Goal: Information Seeking & Learning: Learn about a topic

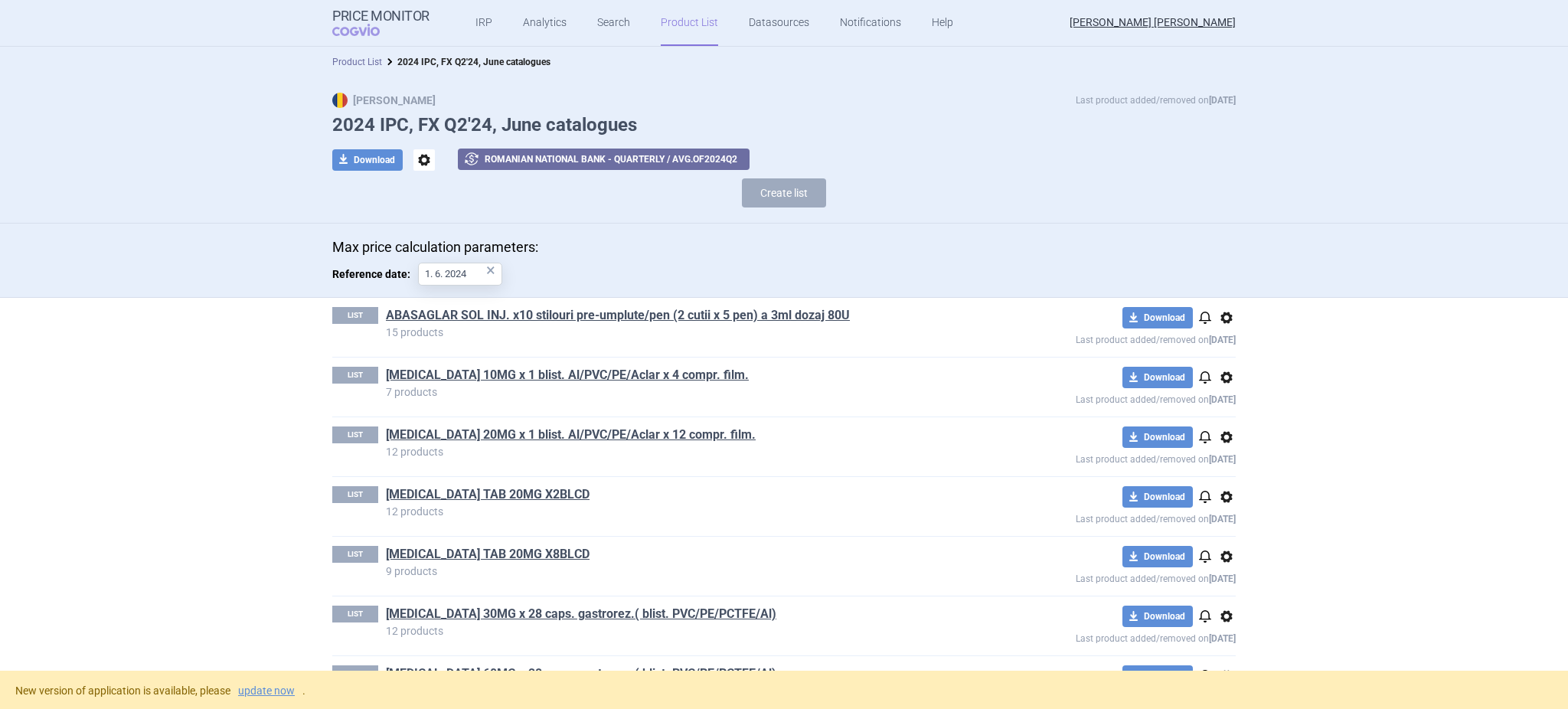
click at [358, 64] on link "Product List" at bounding box center [357, 62] width 49 height 11
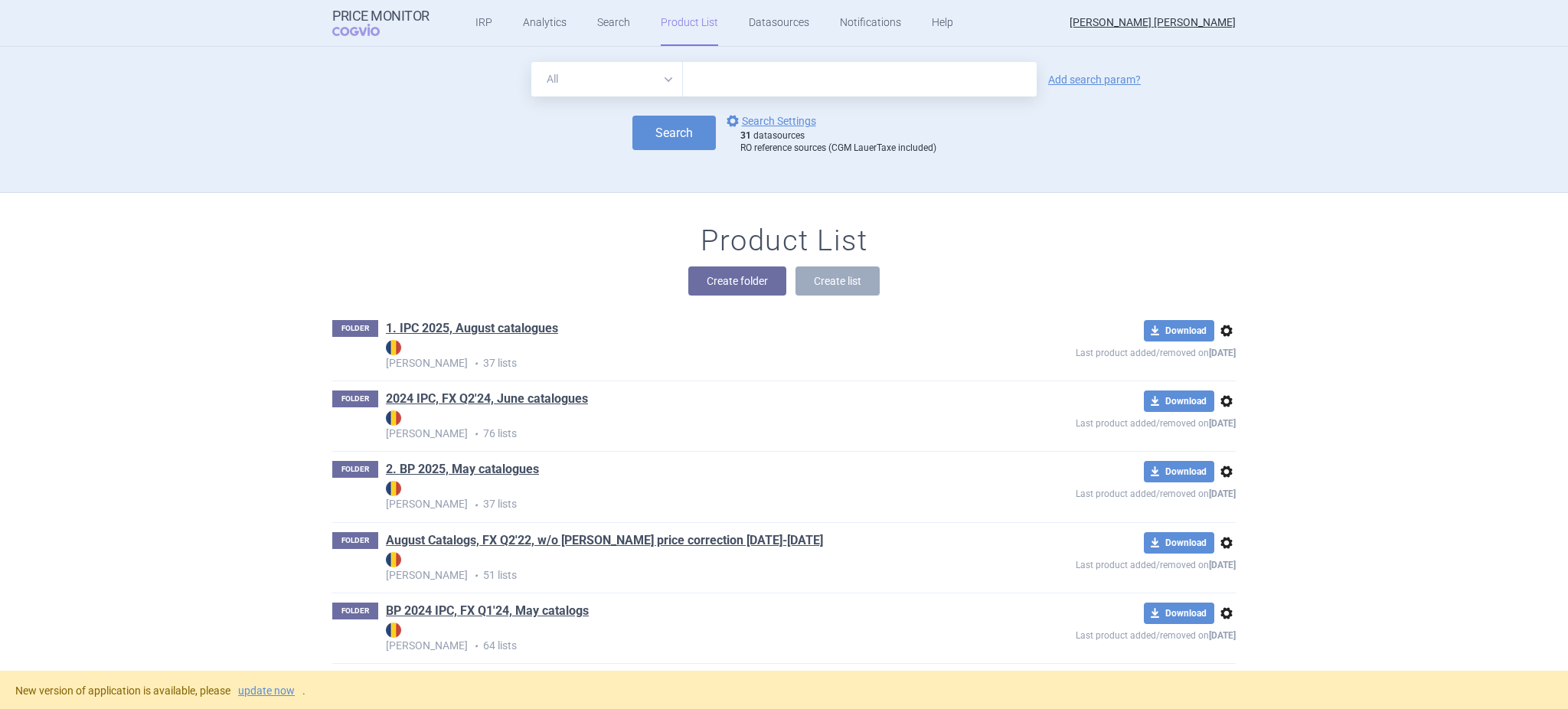
scroll to position [145, 0]
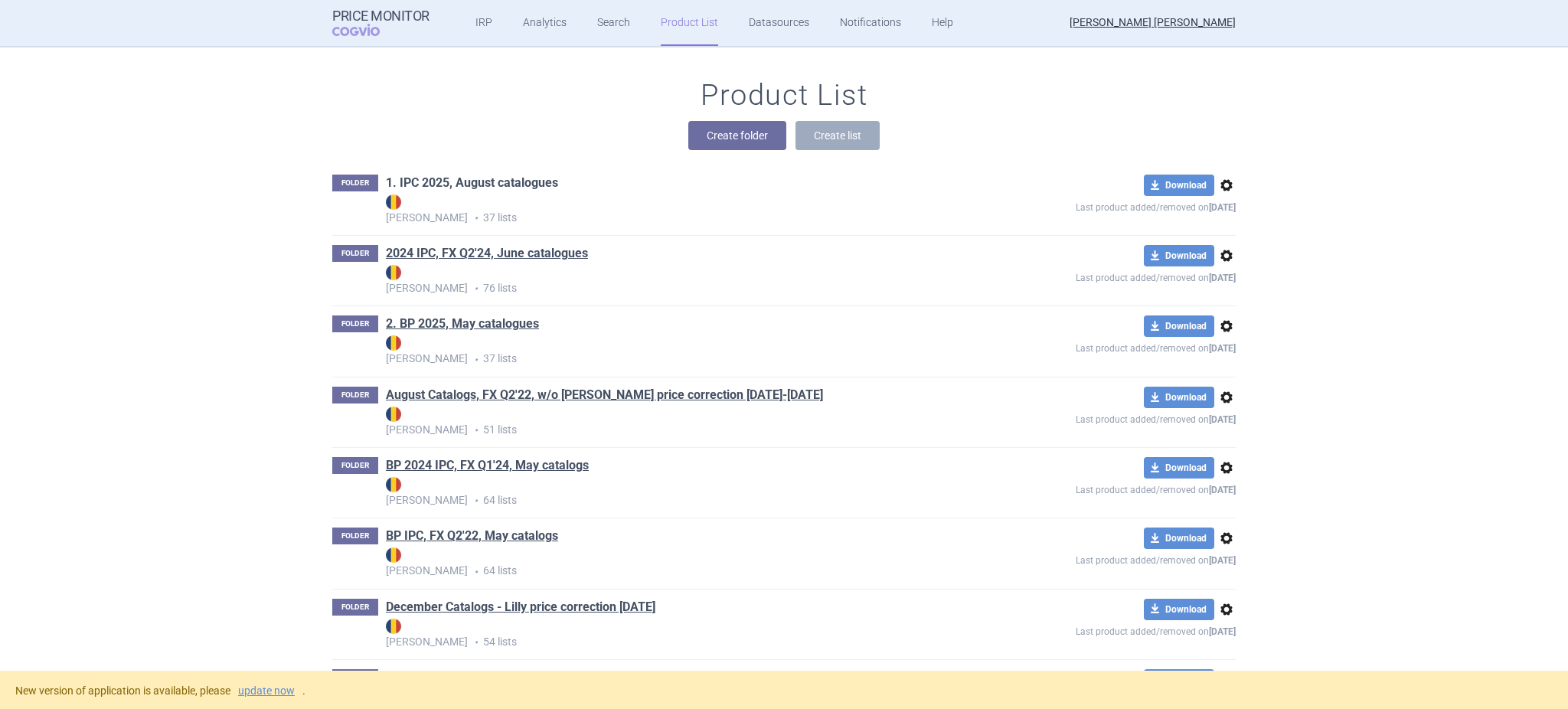
click at [464, 176] on link "1. IPC 2025, August catalogues" at bounding box center [472, 183] width 172 height 16
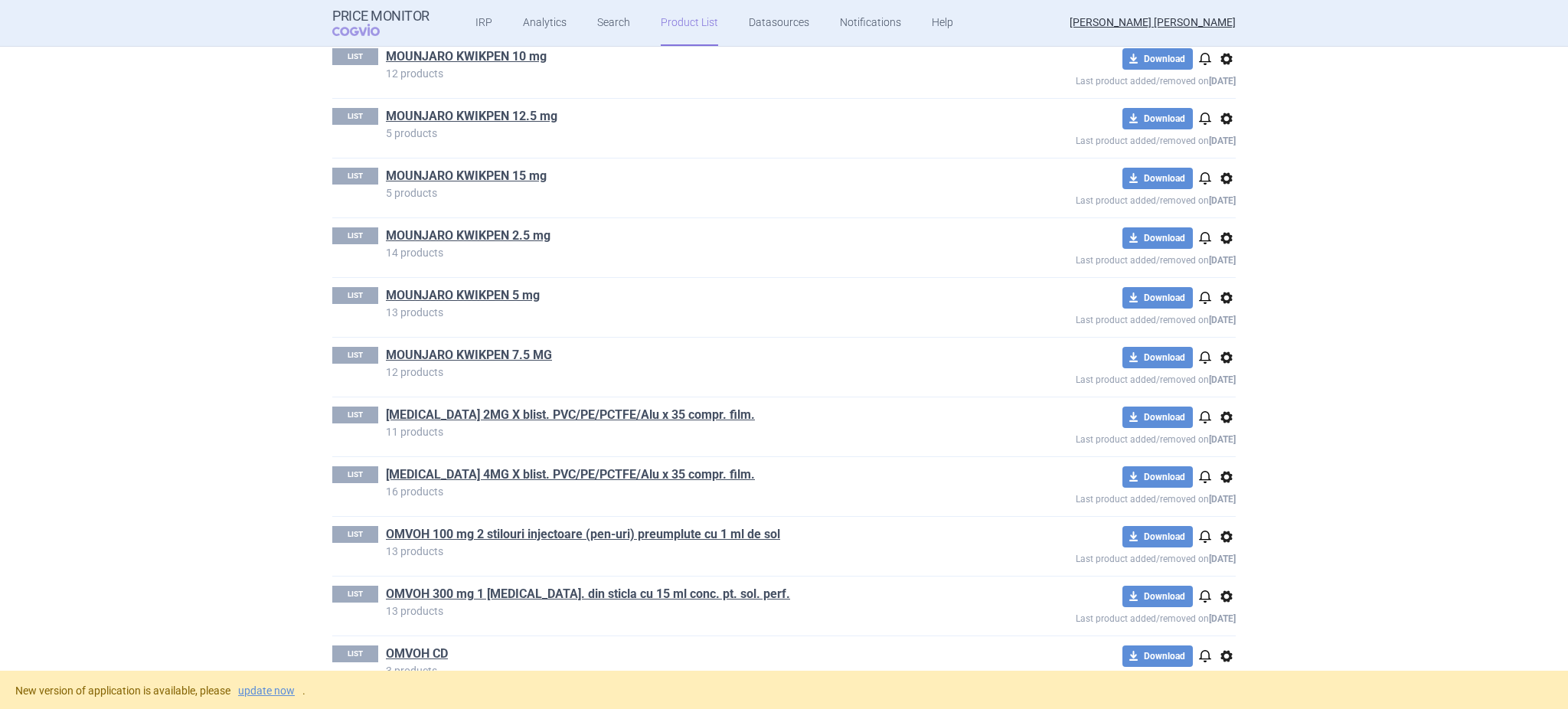
scroll to position [1340, 0]
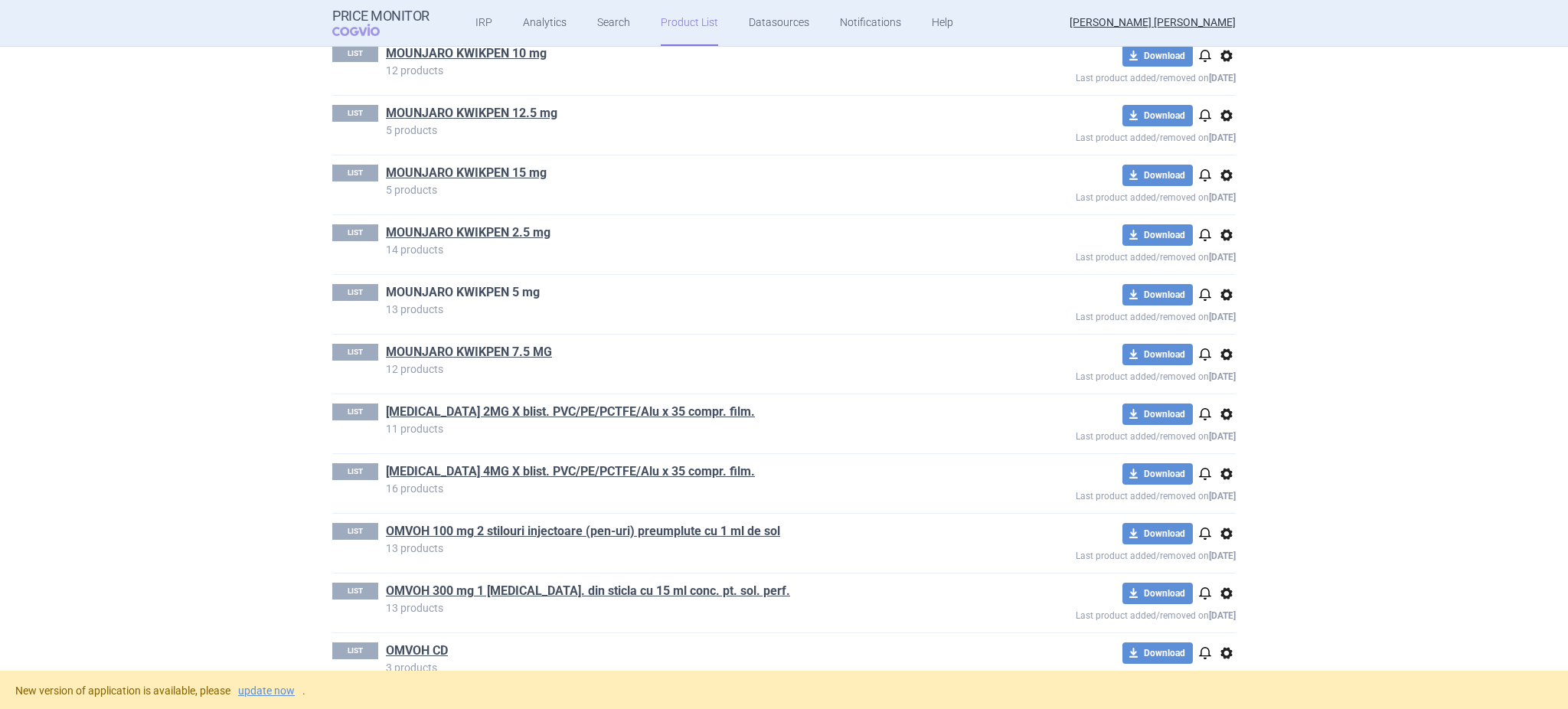
click at [441, 295] on link "MOUNJARO KWIKPEN 5 mg" at bounding box center [463, 292] width 154 height 16
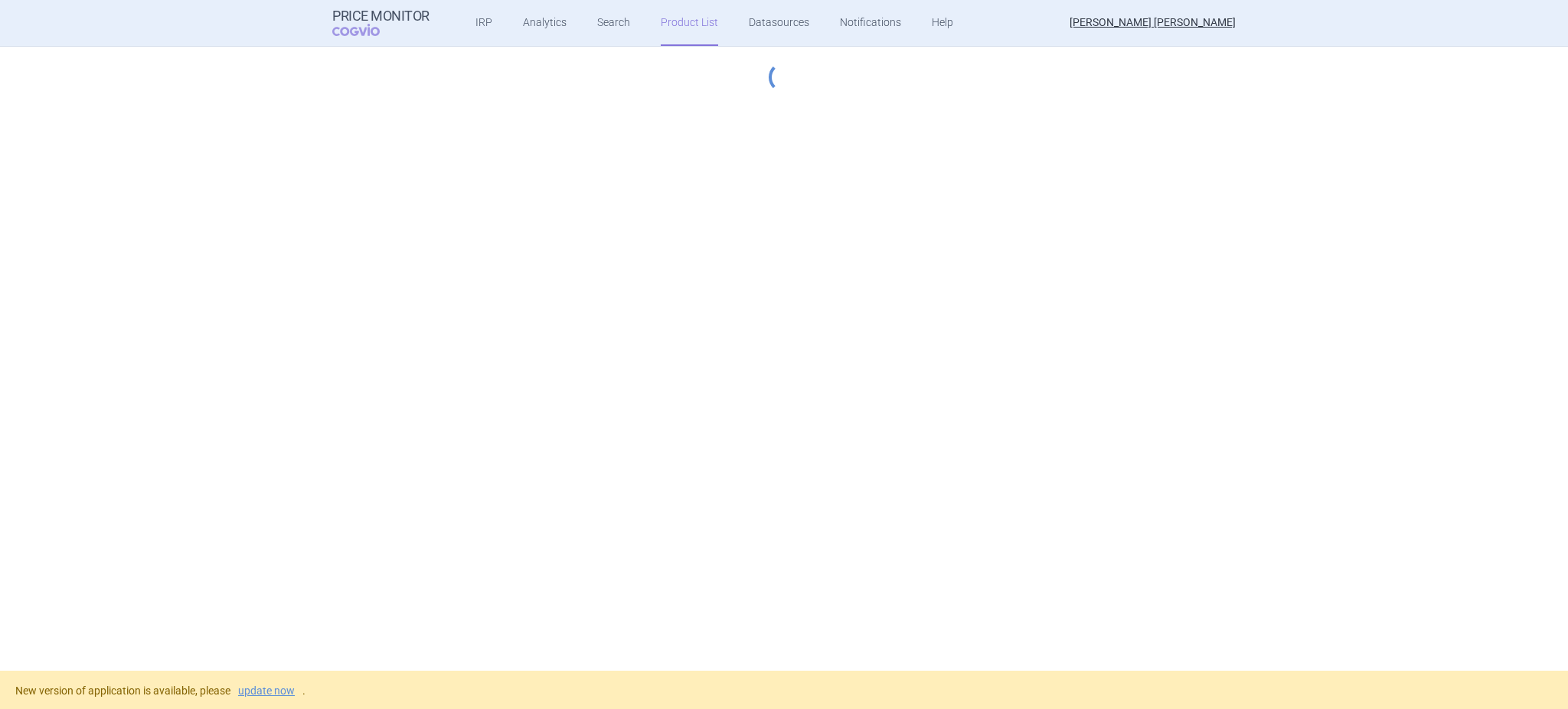
select select "hungary-included"
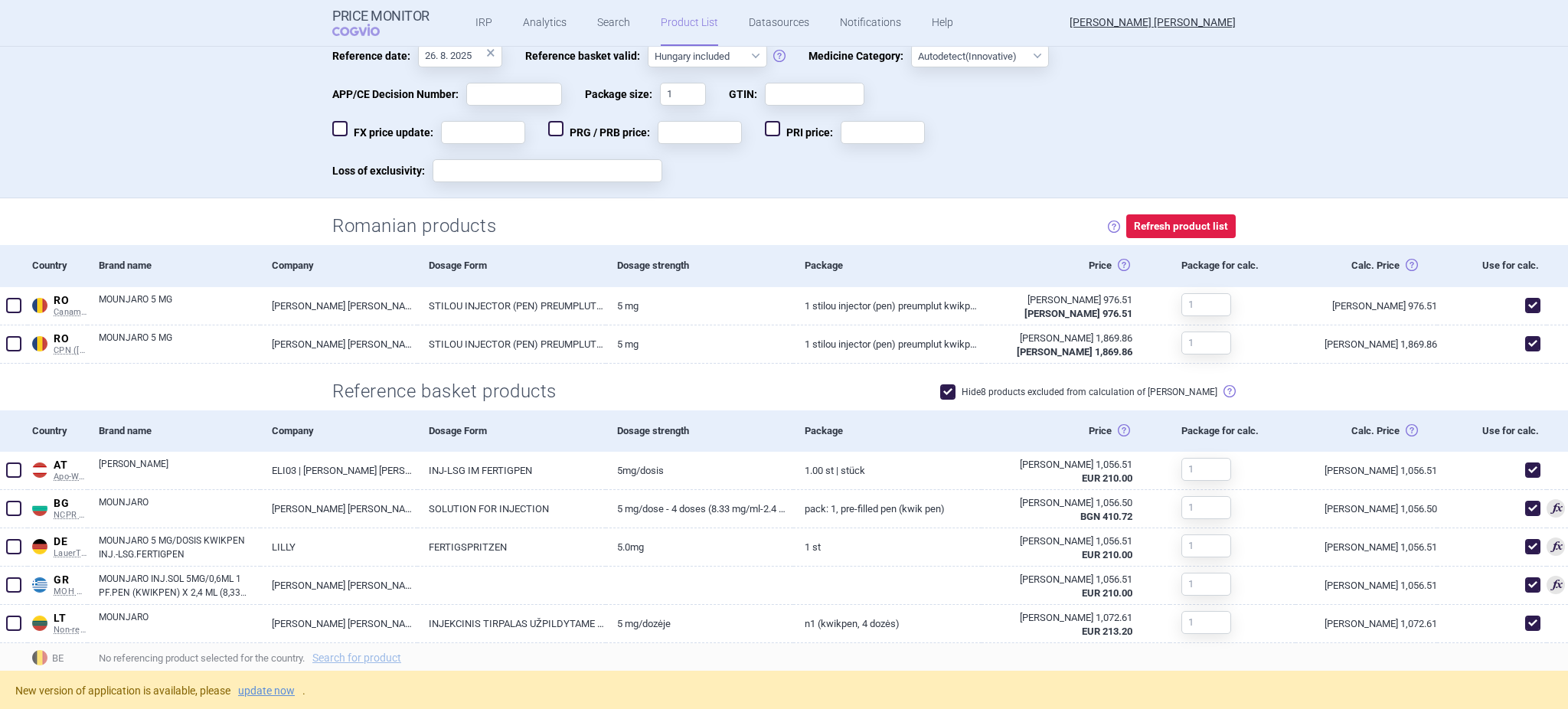
scroll to position [371, 0]
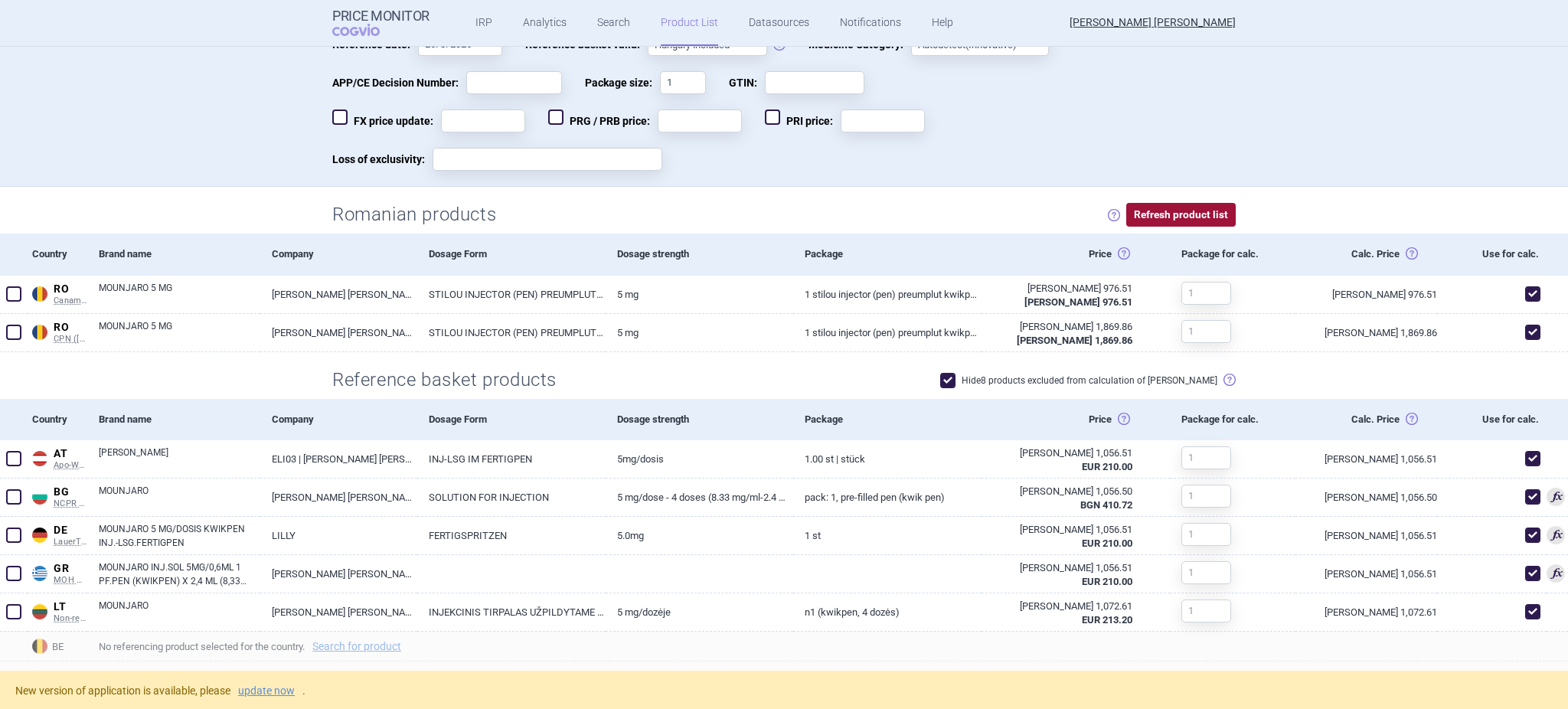
click at [1165, 209] on button "Refresh product list" at bounding box center [1181, 215] width 110 height 24
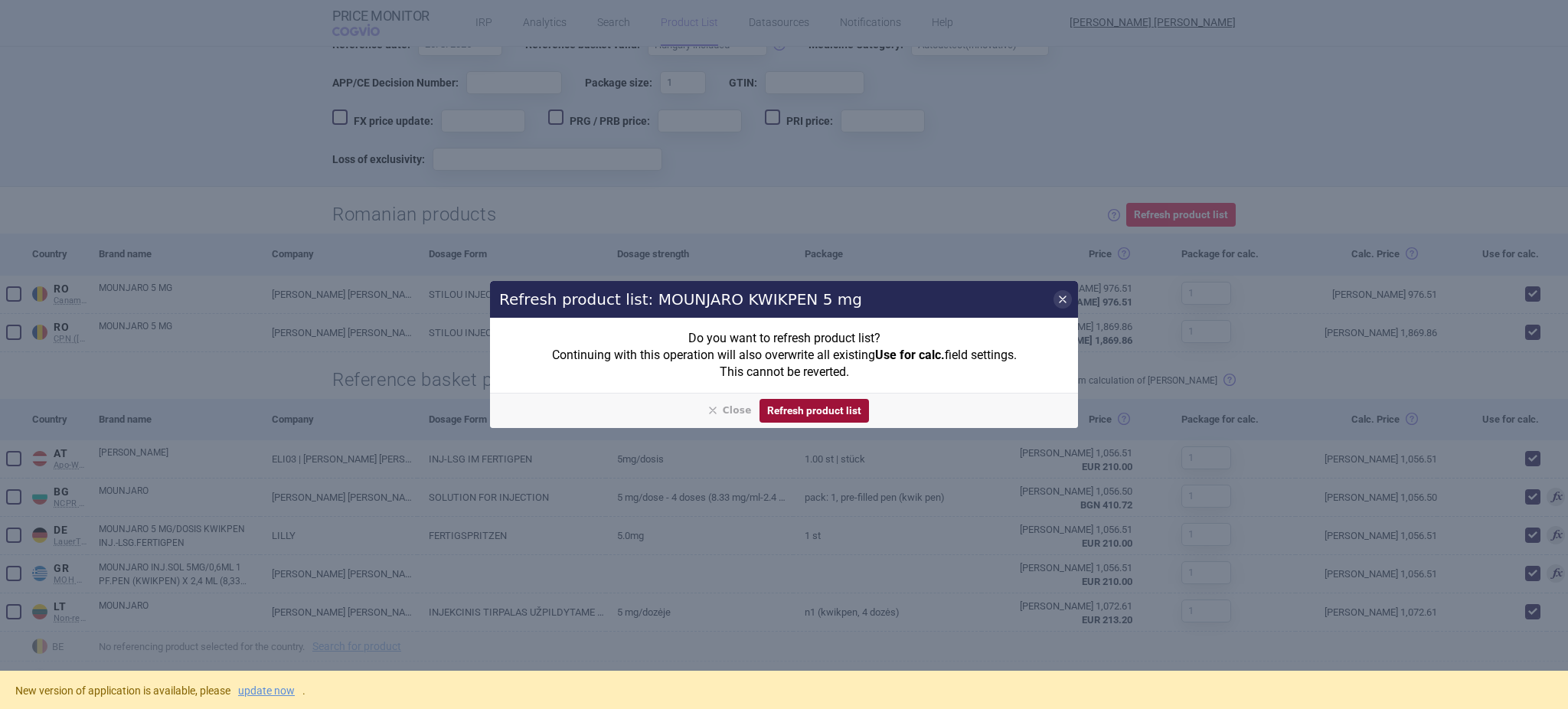
click at [851, 411] on button "Refresh product list" at bounding box center [815, 411] width 110 height 24
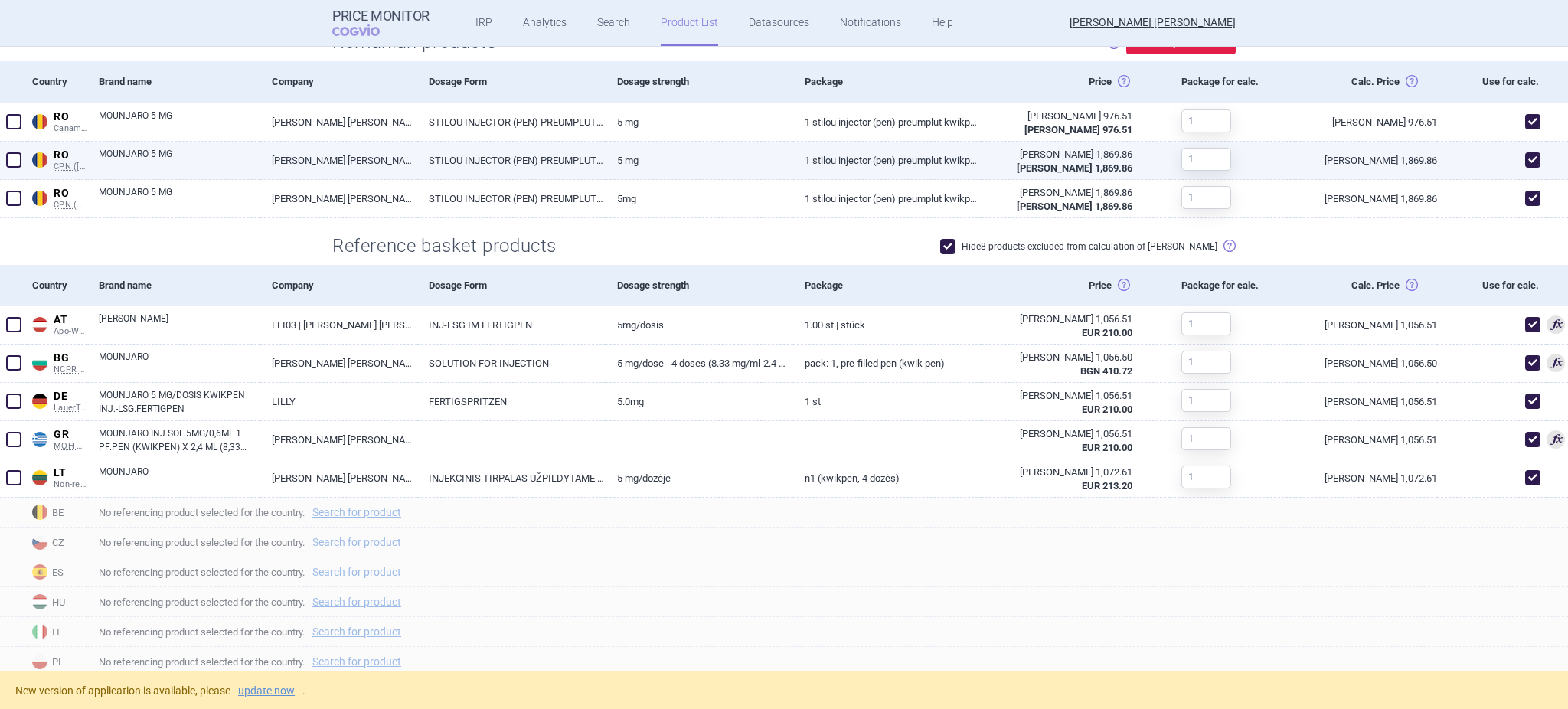
scroll to position [0, 0]
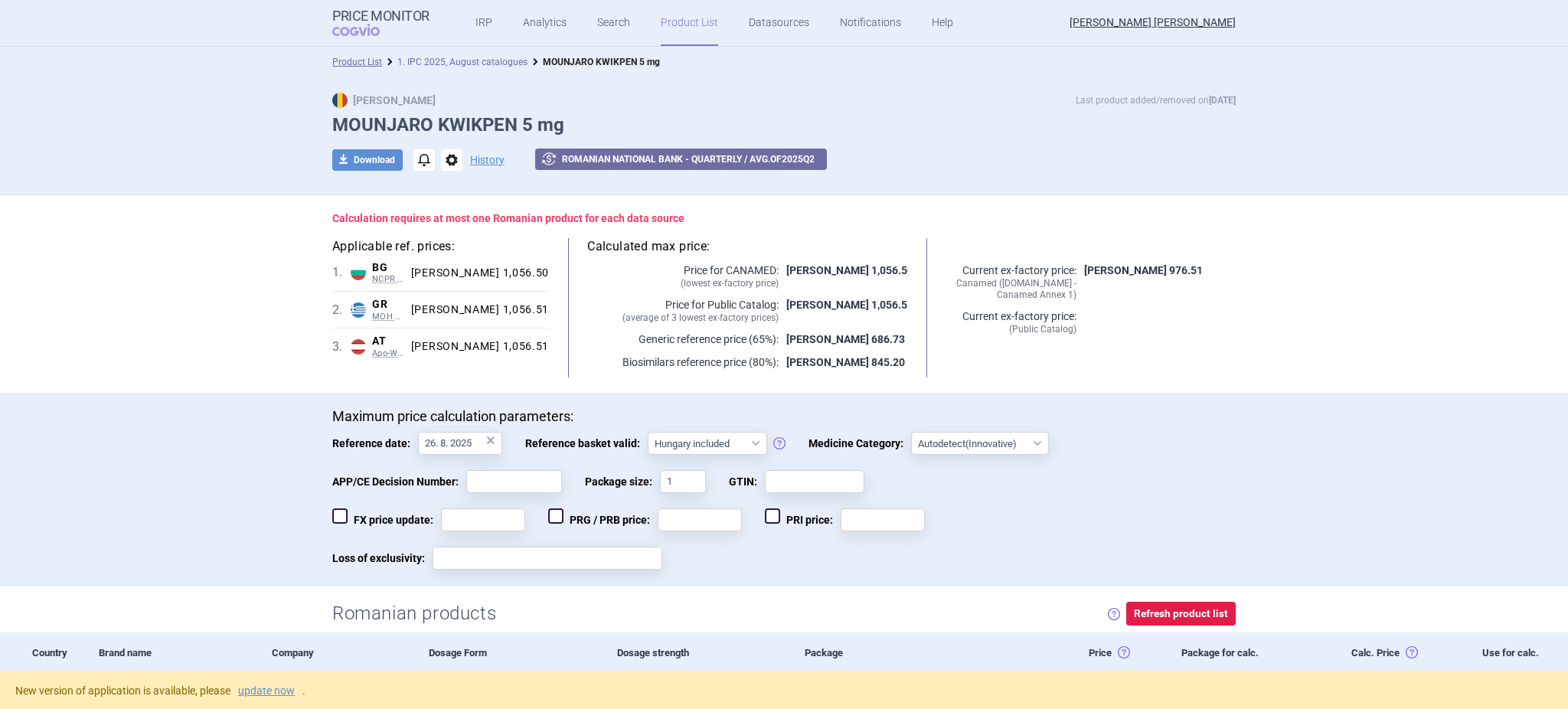
click at [489, 60] on link "1. IPC 2025, August catalogues" at bounding box center [462, 62] width 130 height 11
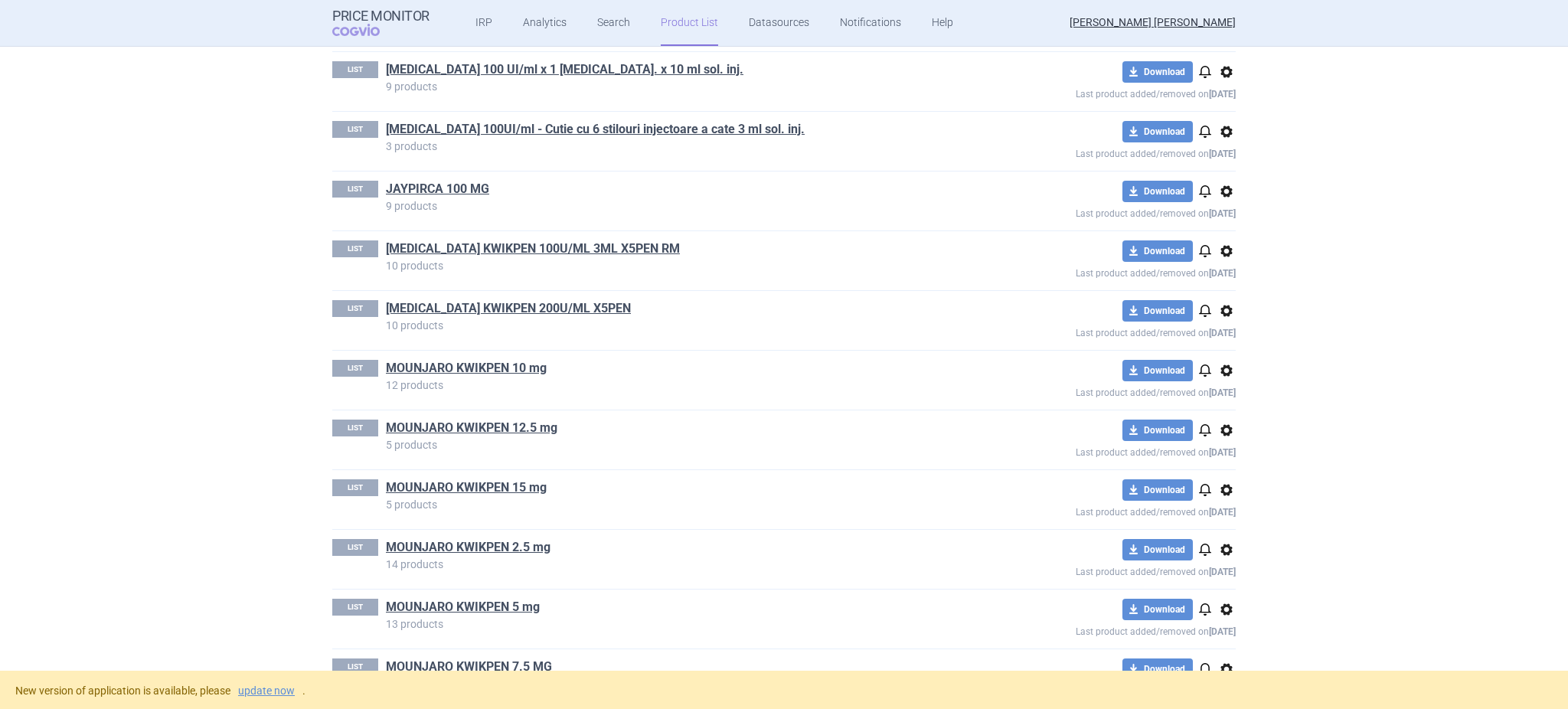
scroll to position [1202, 0]
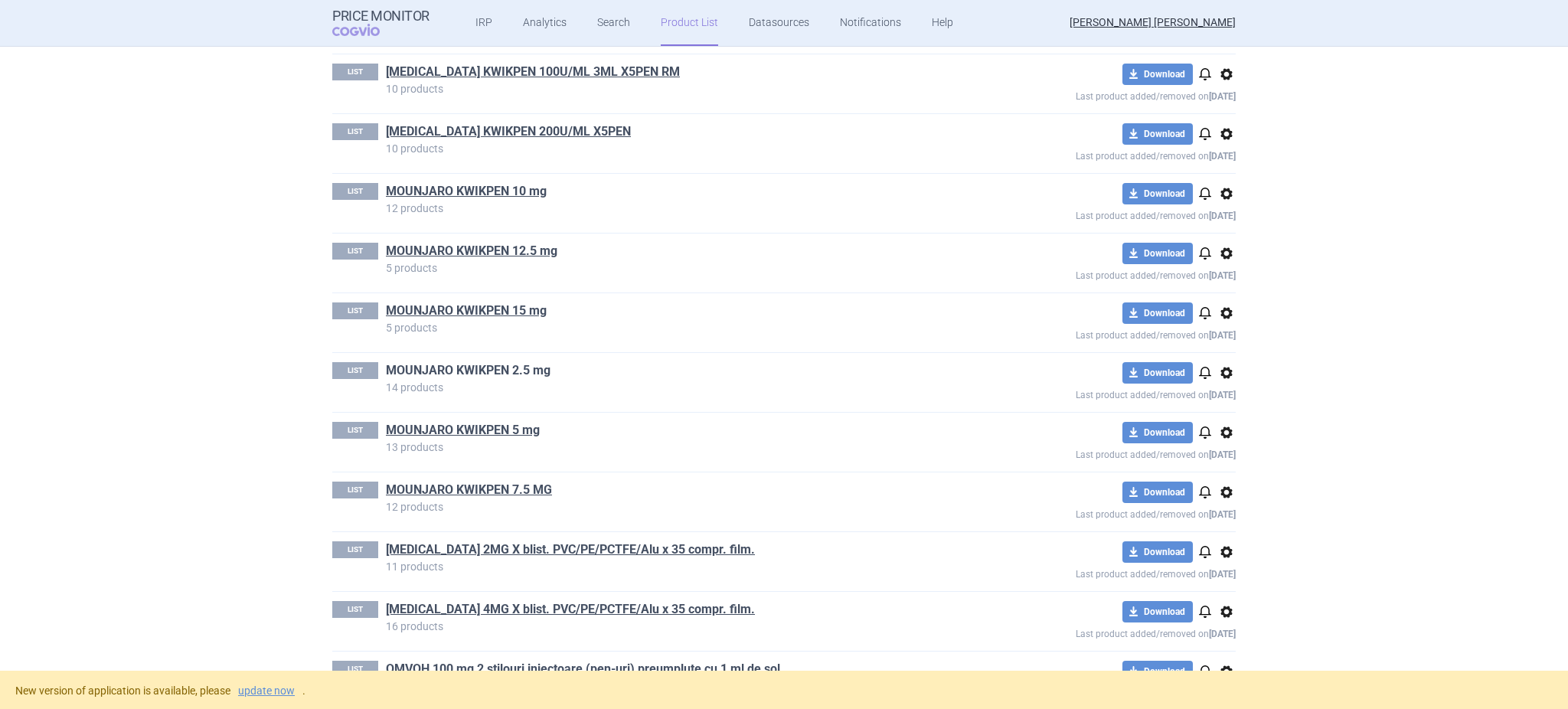
click at [458, 372] on link "MOUNJARO KWIKPEN 2.5 mg" at bounding box center [469, 371] width 165 height 16
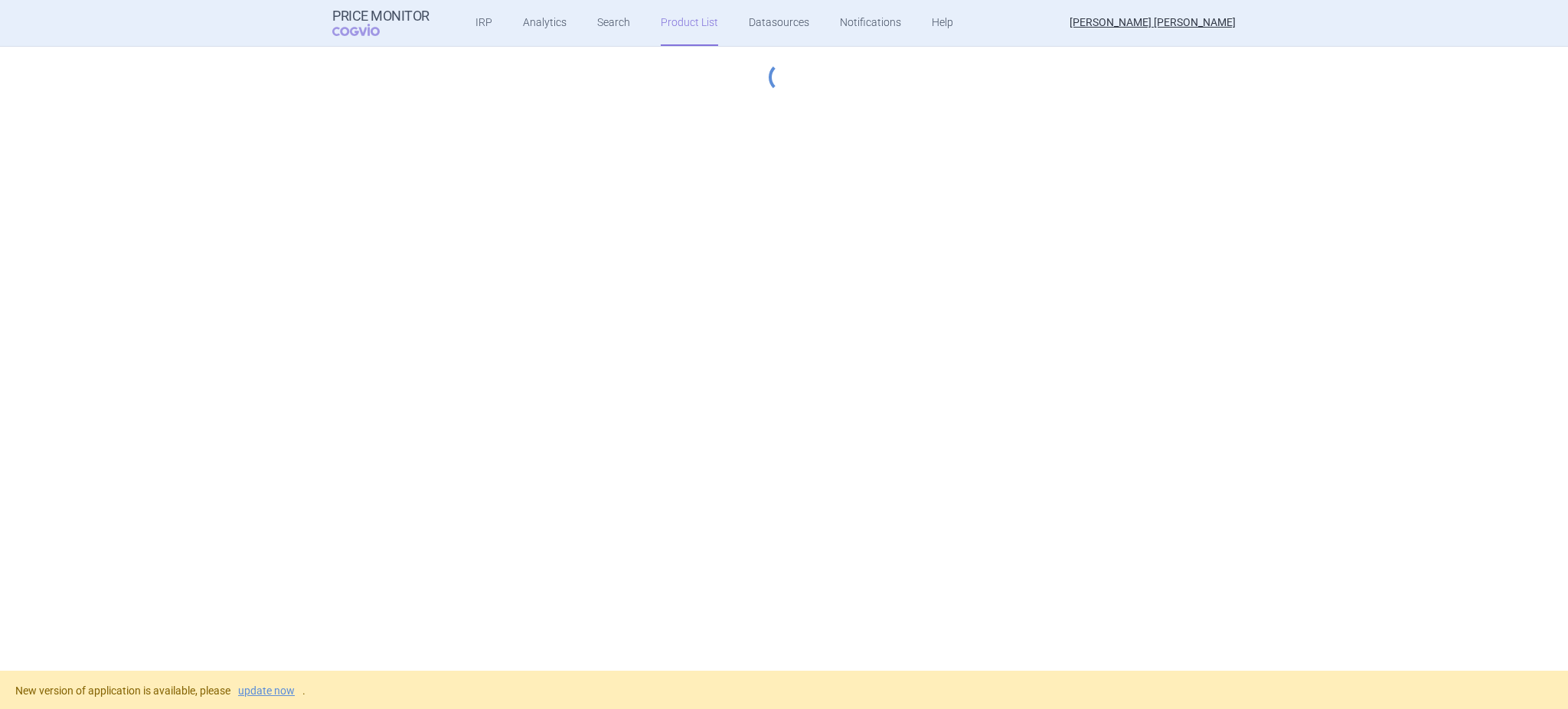
select select "hungary-included"
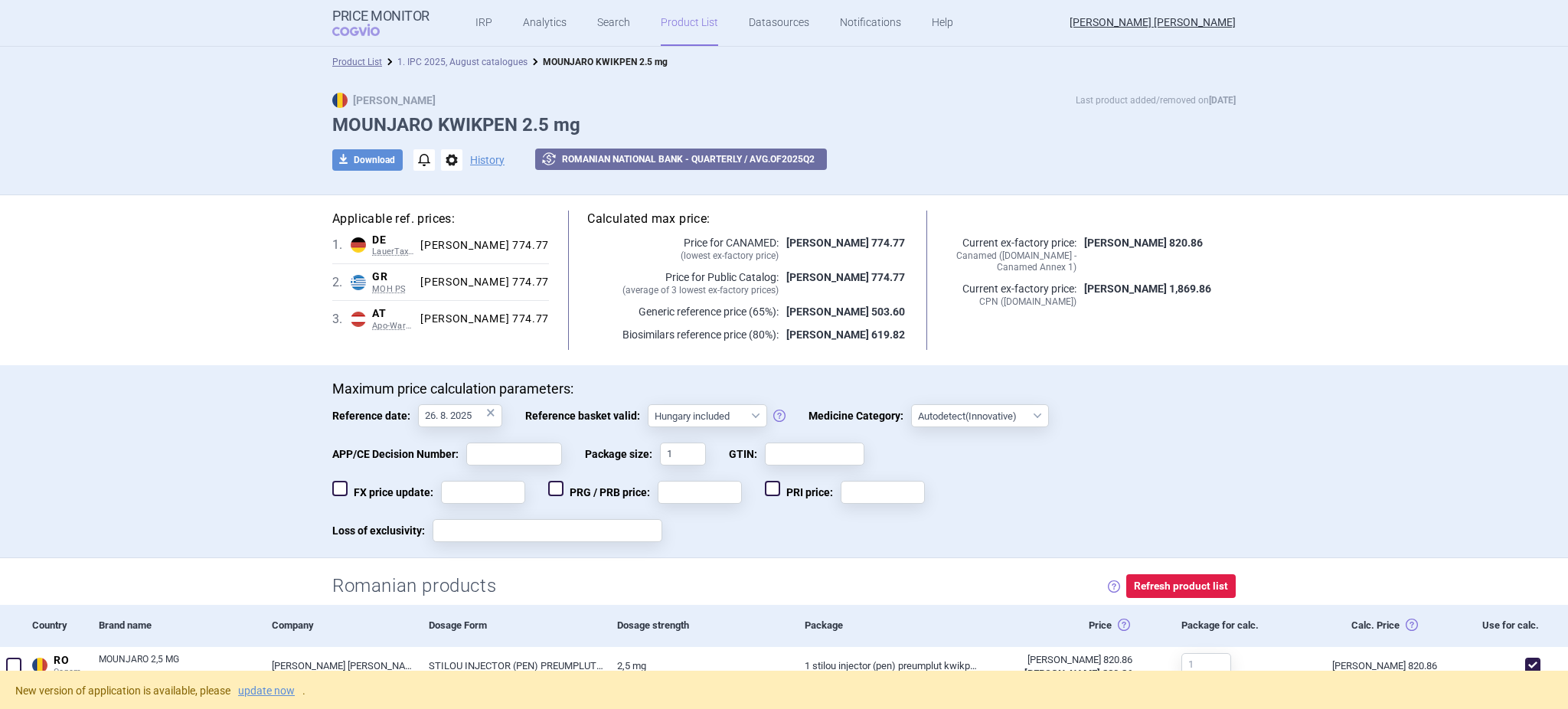
click at [458, 64] on link "1. IPC 2025, August catalogues" at bounding box center [462, 62] width 130 height 11
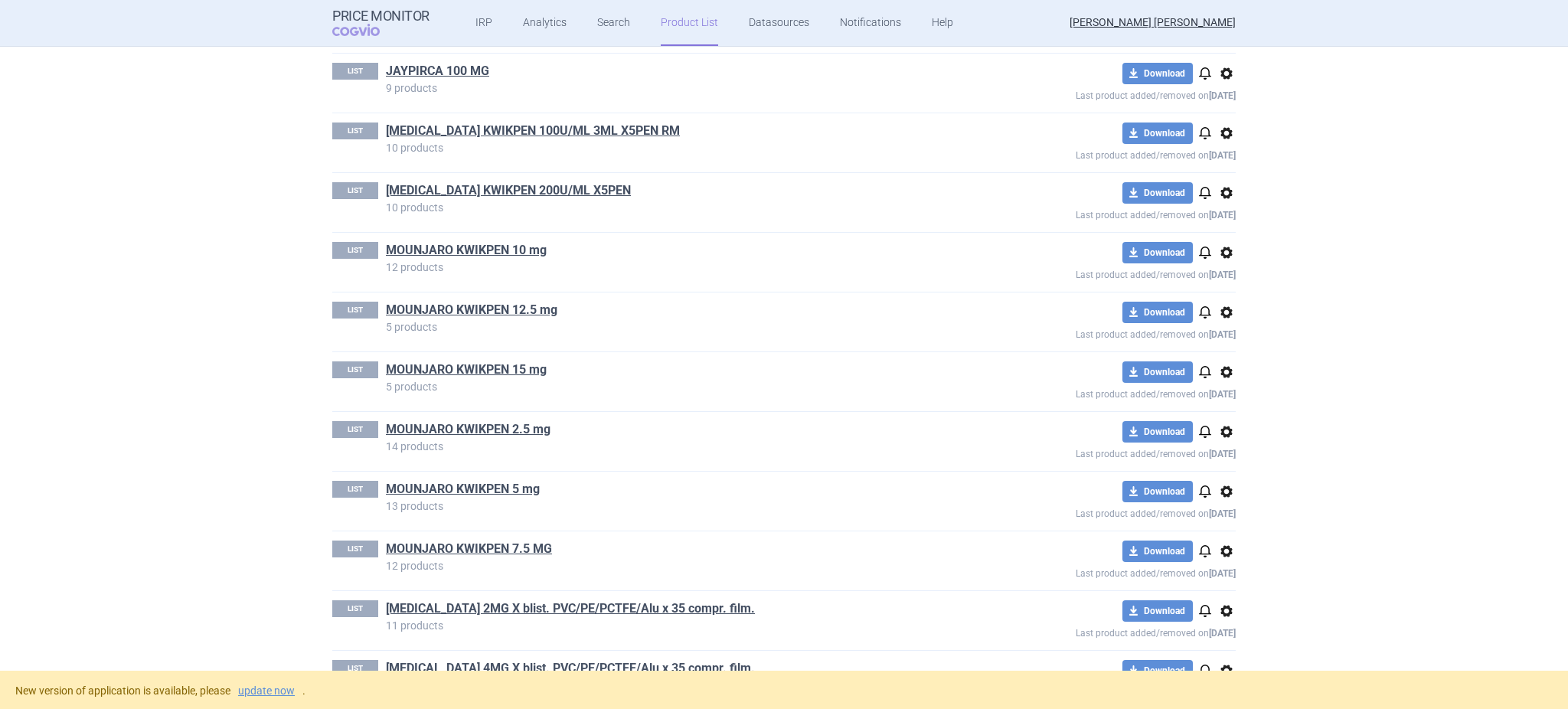
scroll to position [1144, 0]
click at [416, 552] on link "MOUNJARO KWIKPEN 7.5 MG" at bounding box center [470, 547] width 167 height 16
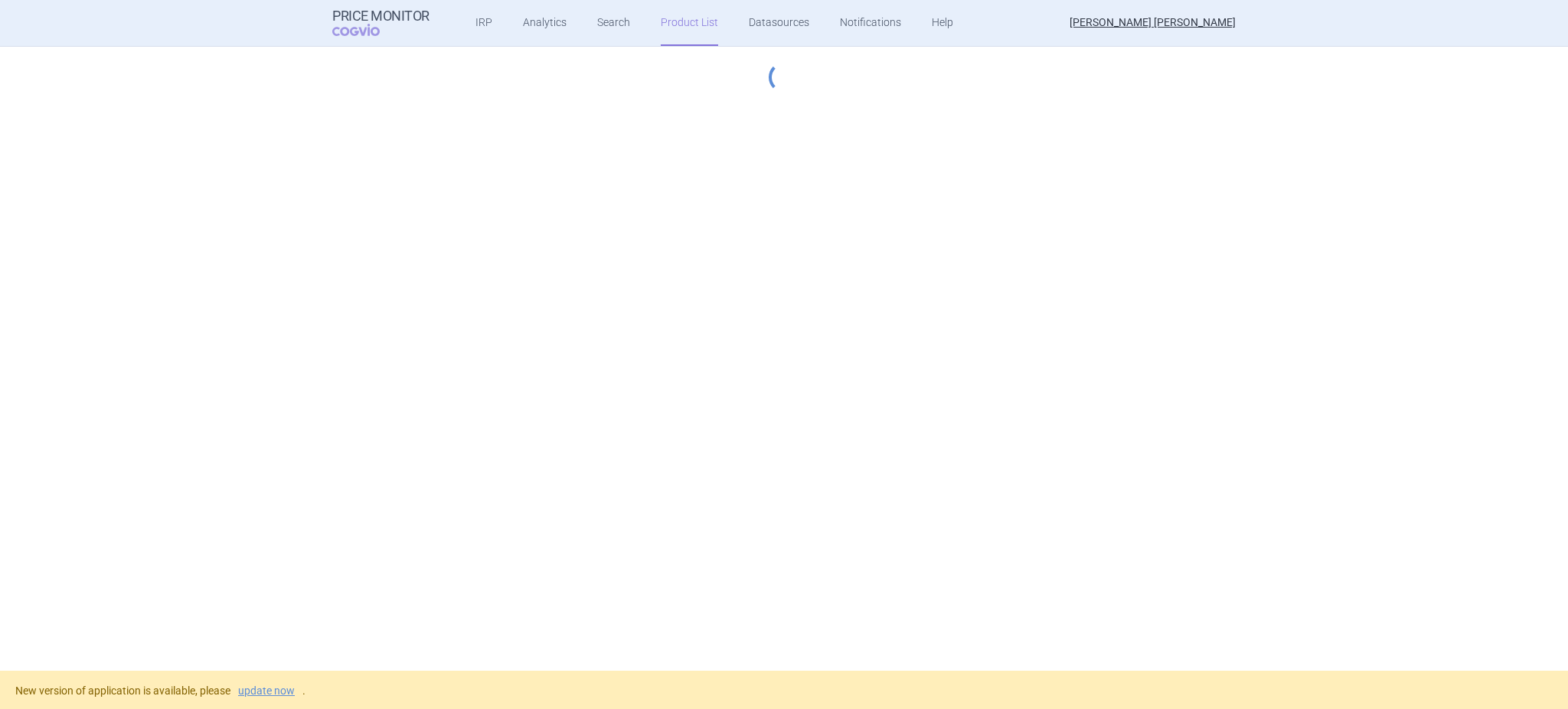
select select "hungary-included"
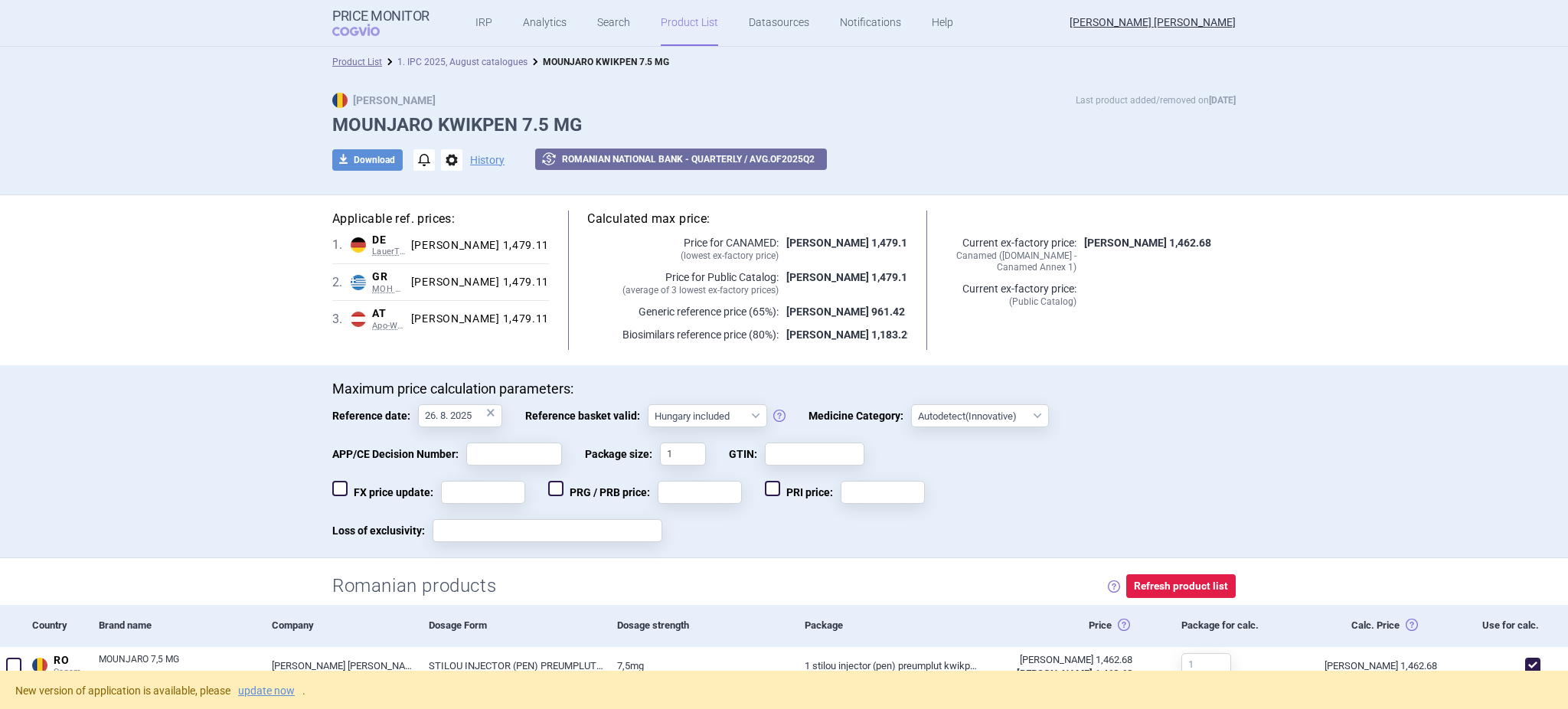
click at [449, 65] on link "1. IPC 2025, August catalogues" at bounding box center [462, 62] width 130 height 11
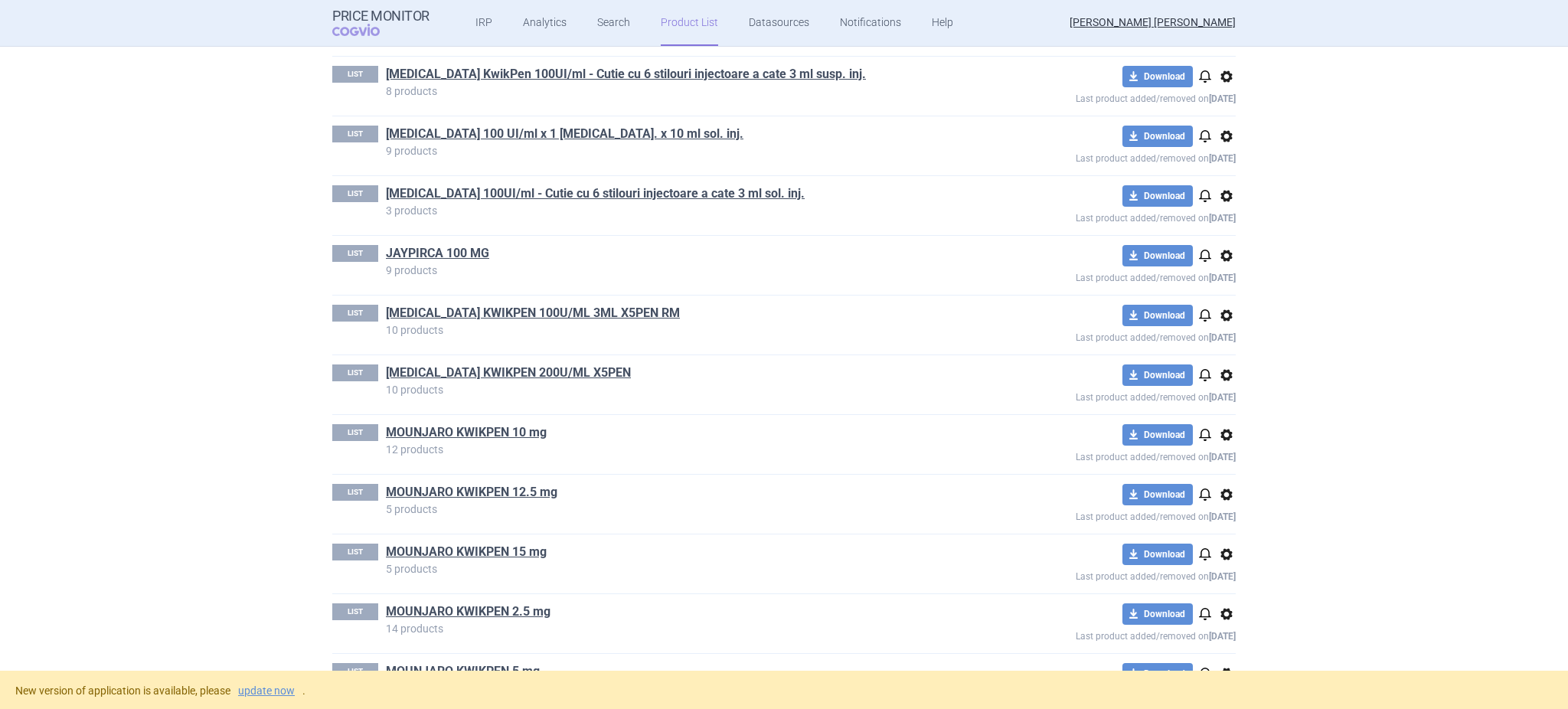
scroll to position [961, 0]
click at [420, 437] on link "MOUNJARO KWIKPEN 10 mg" at bounding box center [467, 432] width 161 height 16
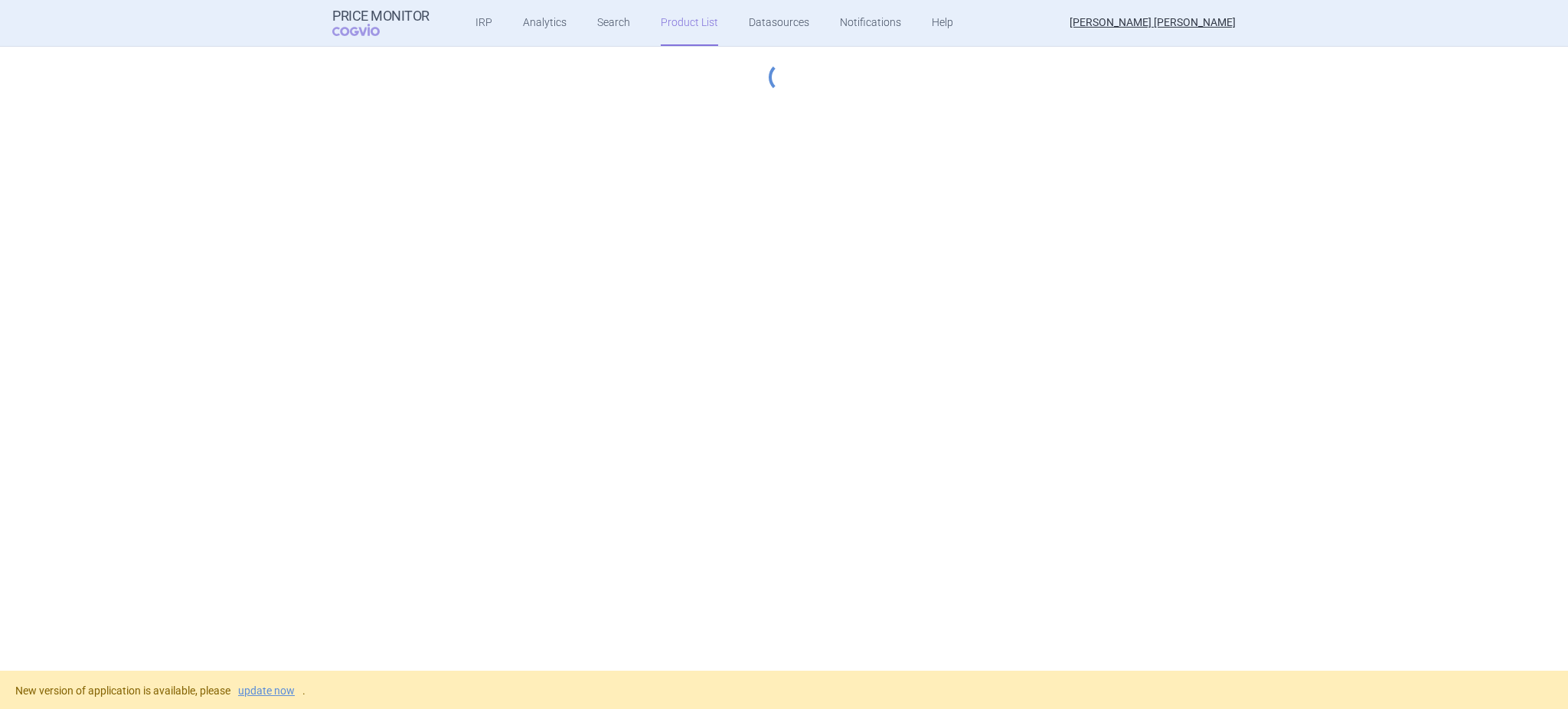
select select "hungary-included"
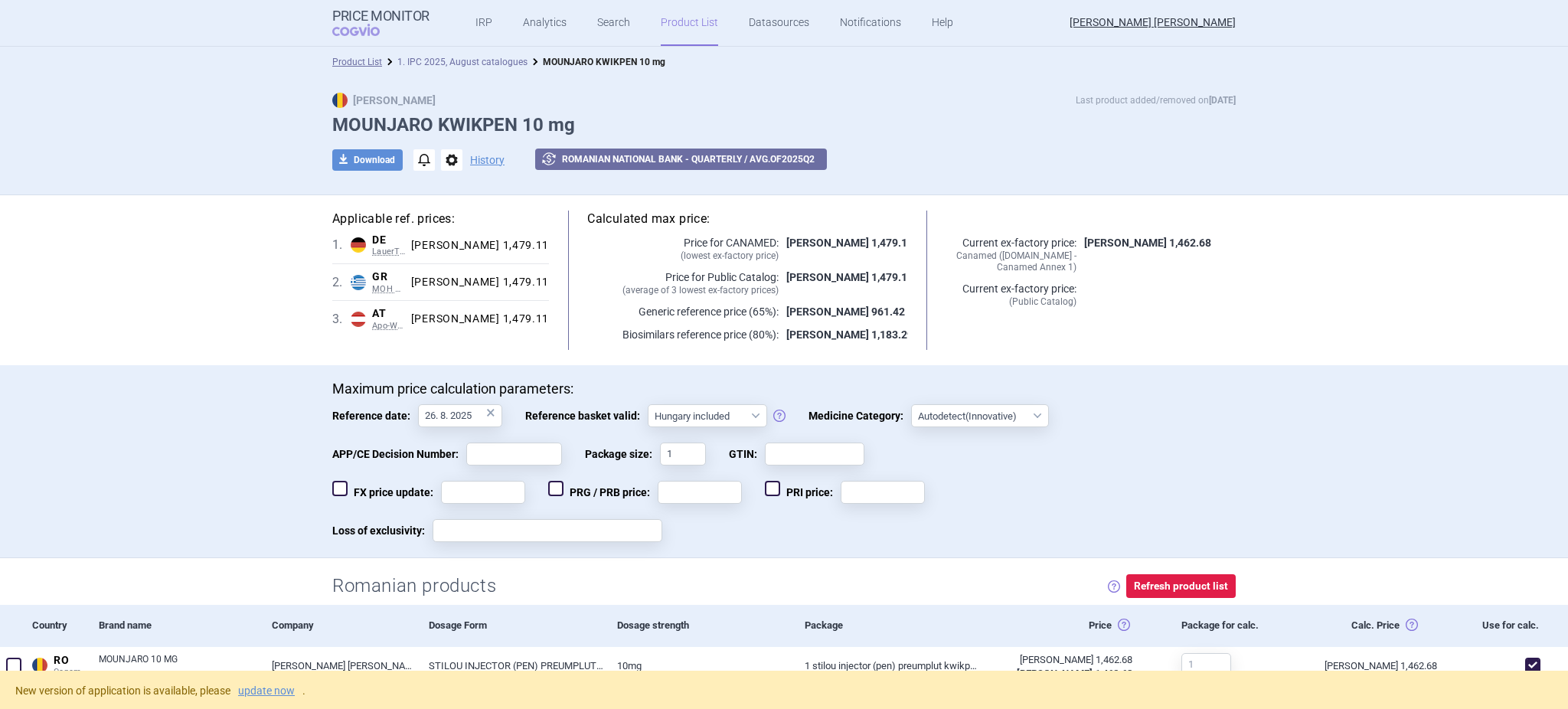
click at [457, 59] on link "1. IPC 2025, August catalogues" at bounding box center [462, 62] width 130 height 11
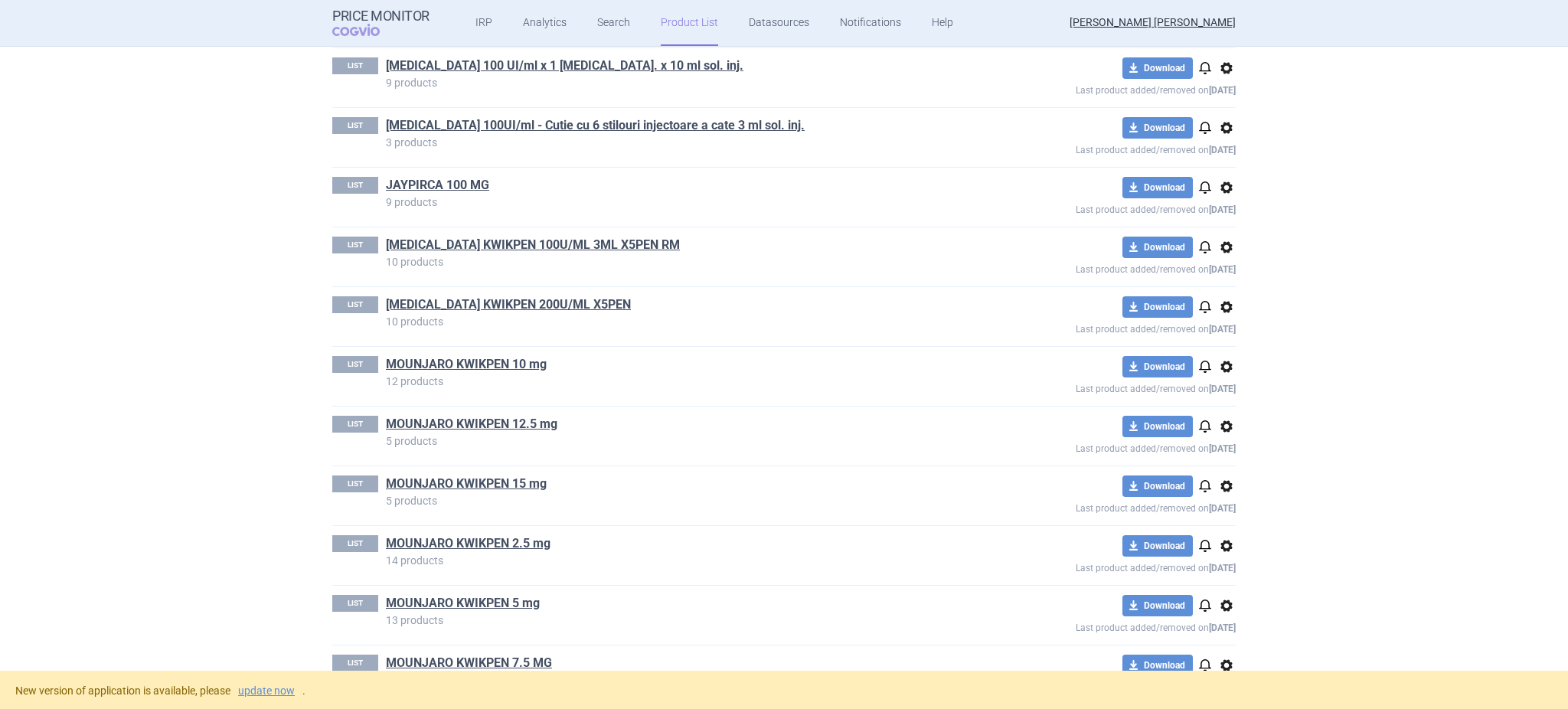
scroll to position [1032, 0]
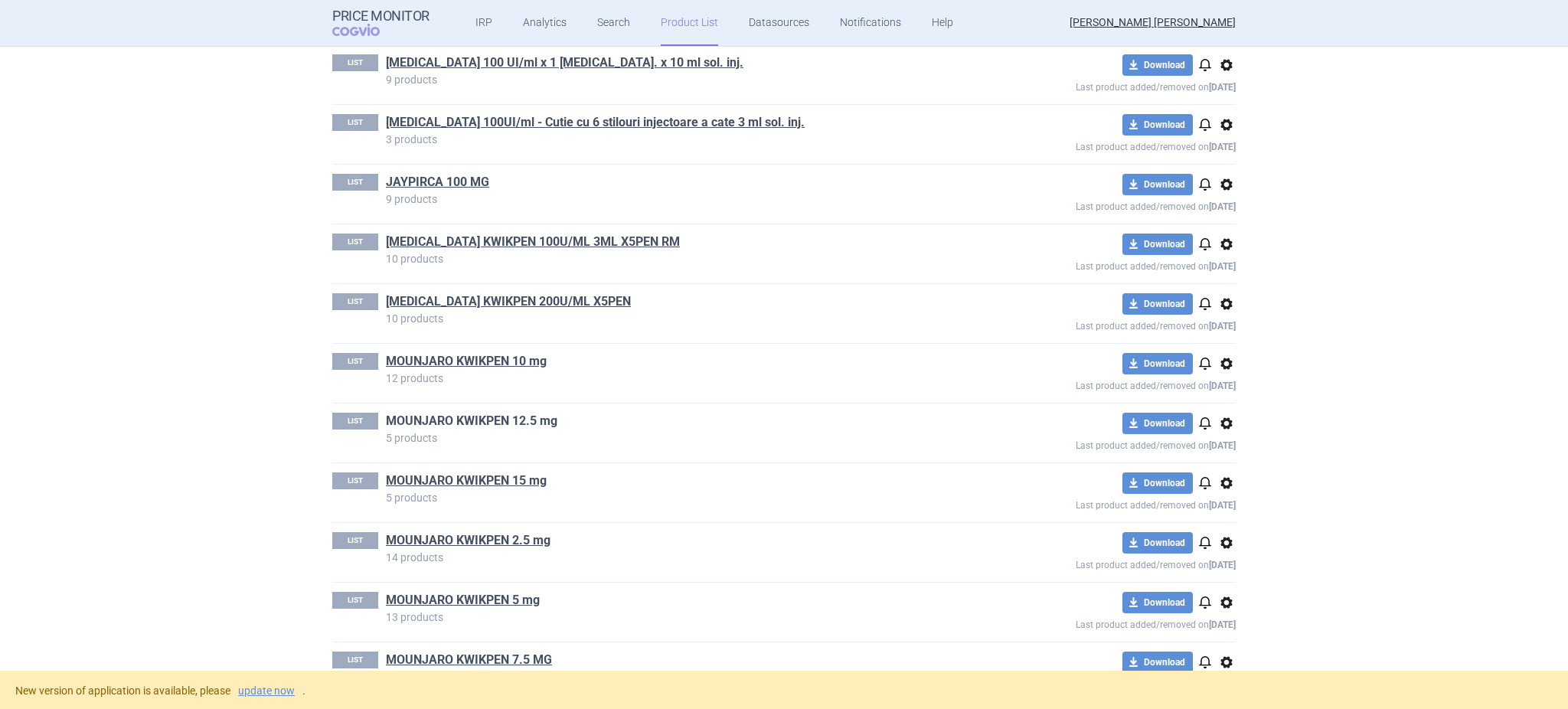
click at [419, 426] on link "MOUNJARO KWIKPEN 12.5 mg" at bounding box center [471, 421] width 171 height 16
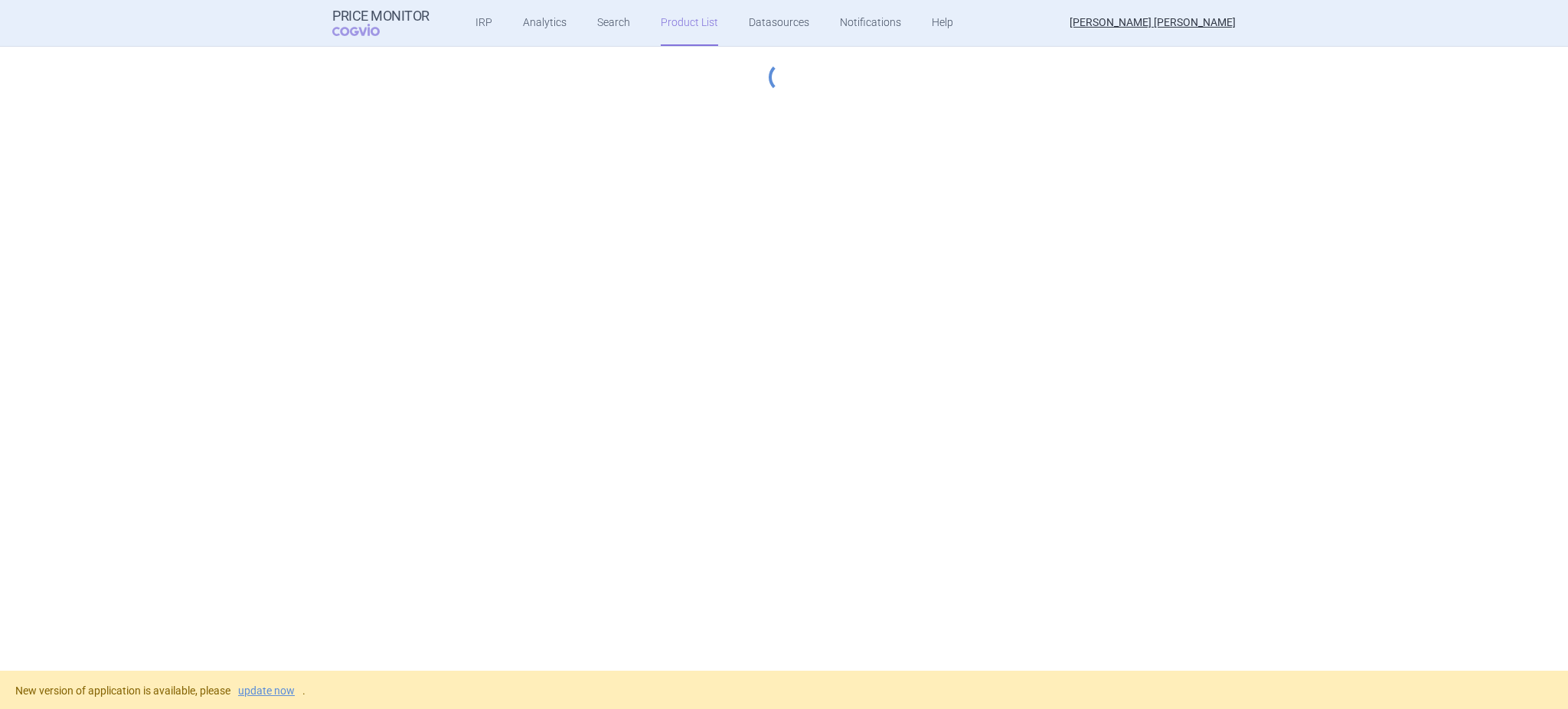
select select "hungary-included"
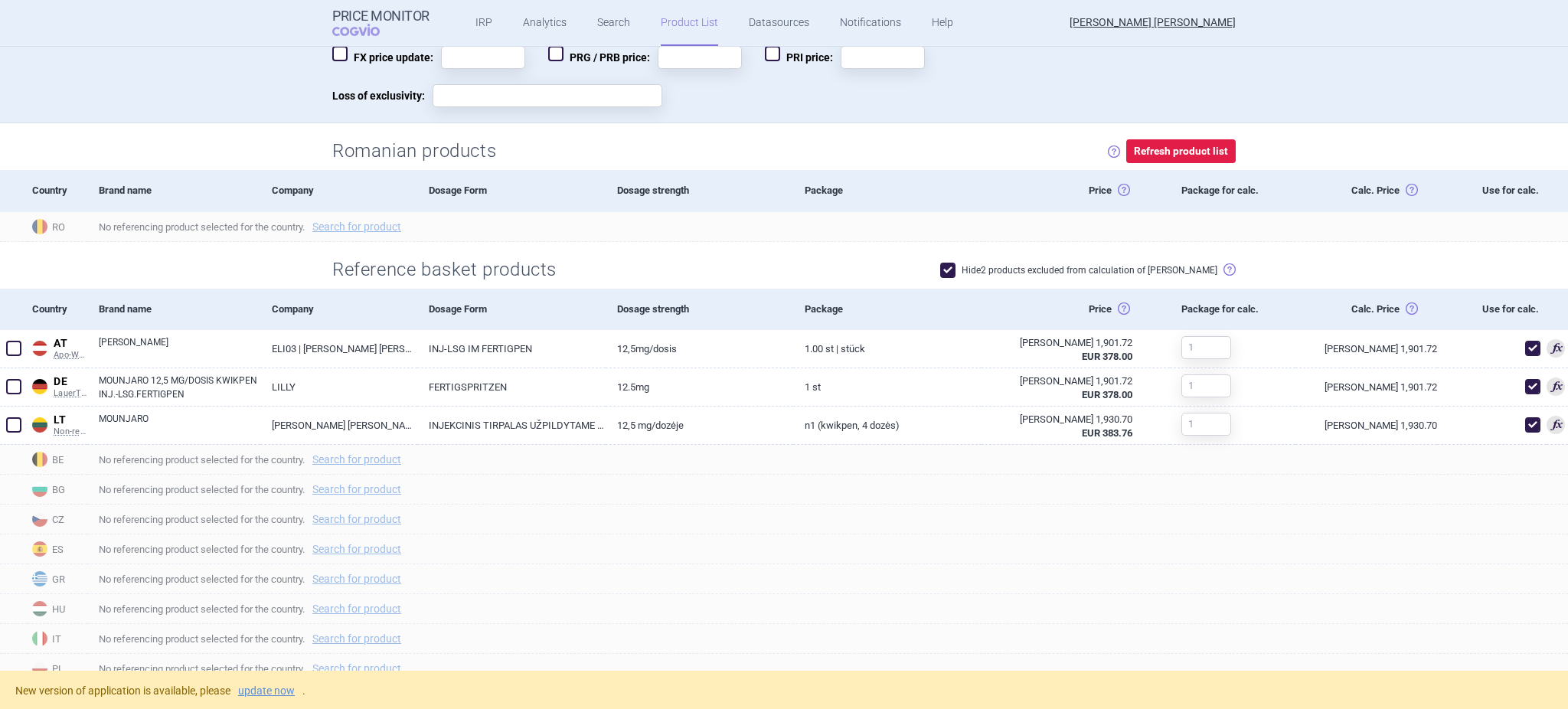
scroll to position [434, 0]
